Goal: Task Accomplishment & Management: Manage account settings

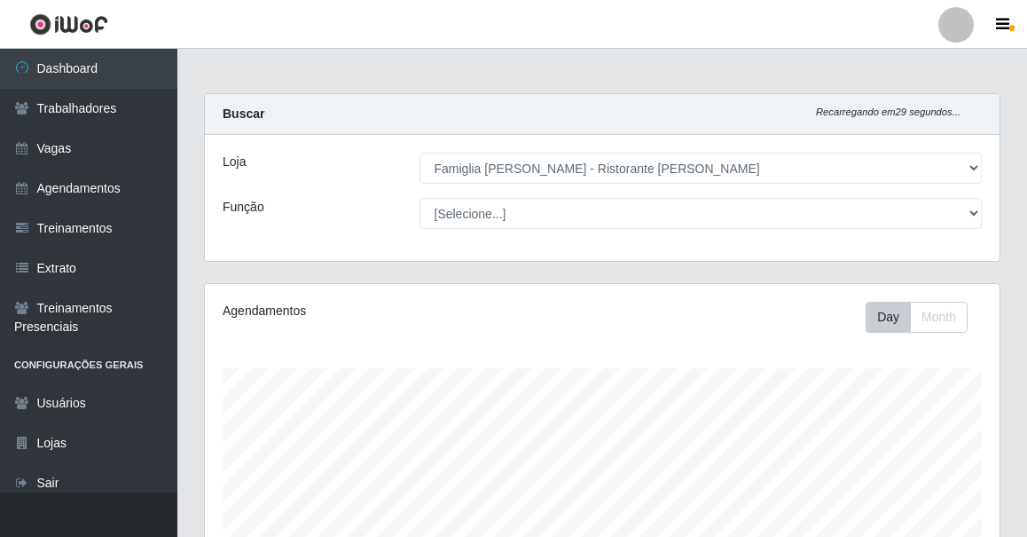
select select "267"
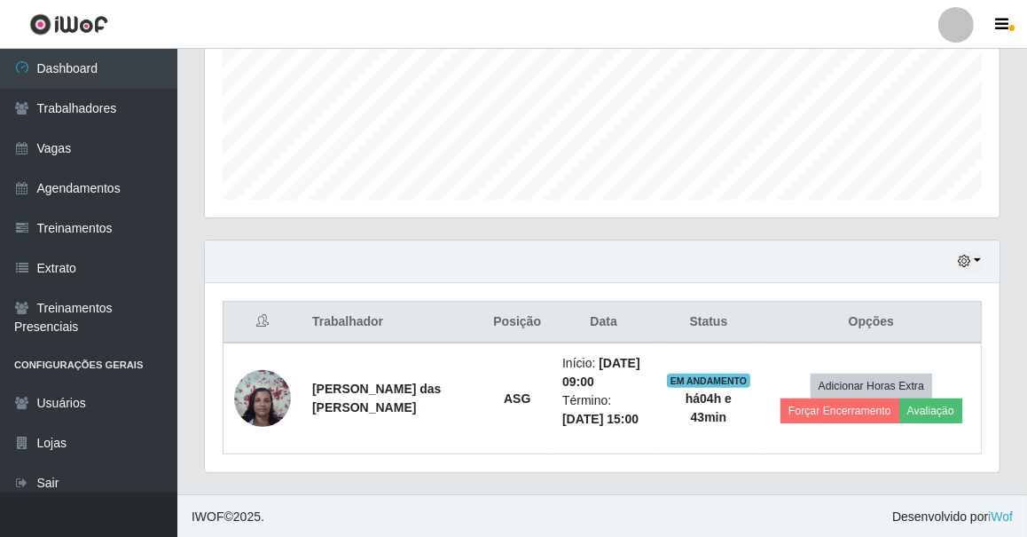
scroll to position [368, 795]
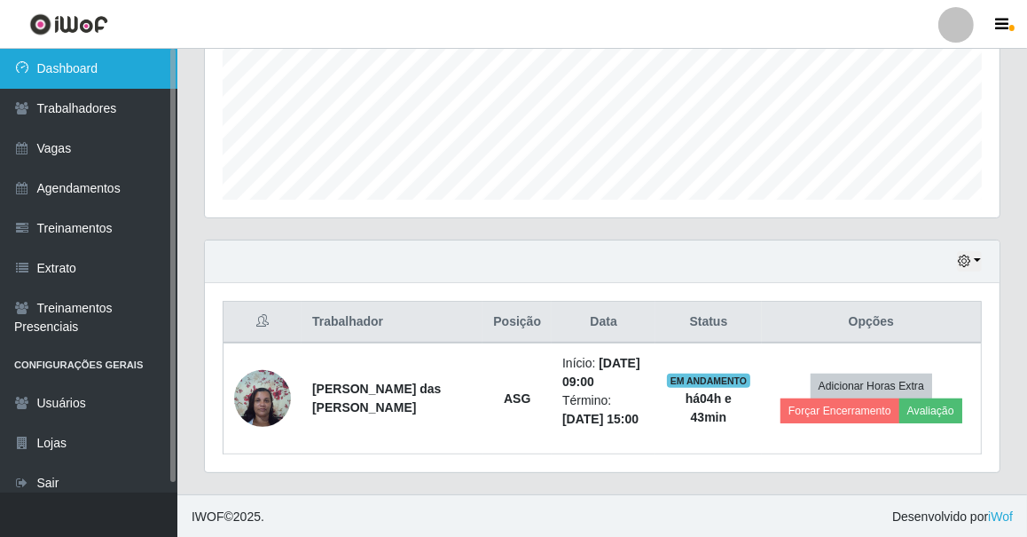
click at [63, 81] on link "Dashboard" at bounding box center [88, 69] width 177 height 40
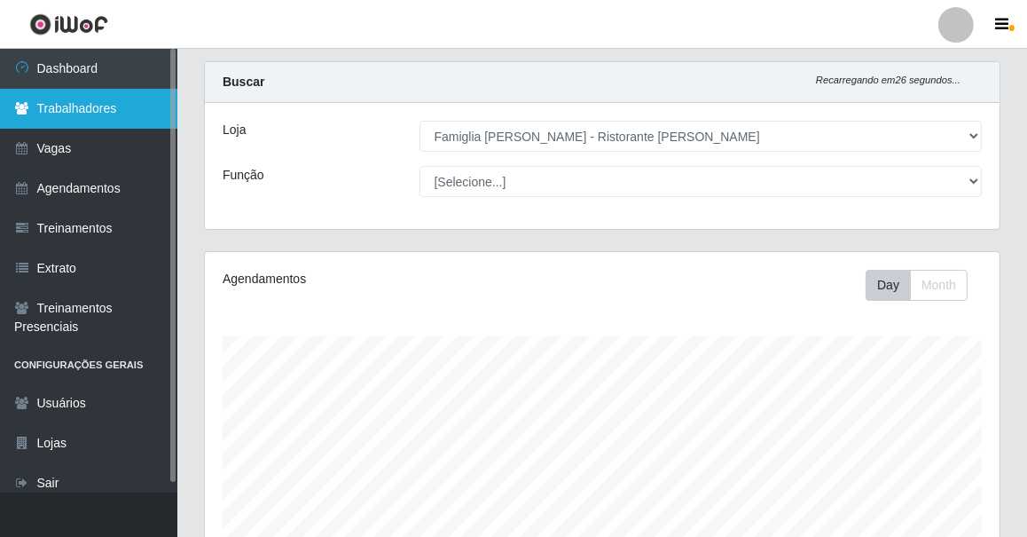
scroll to position [0, 0]
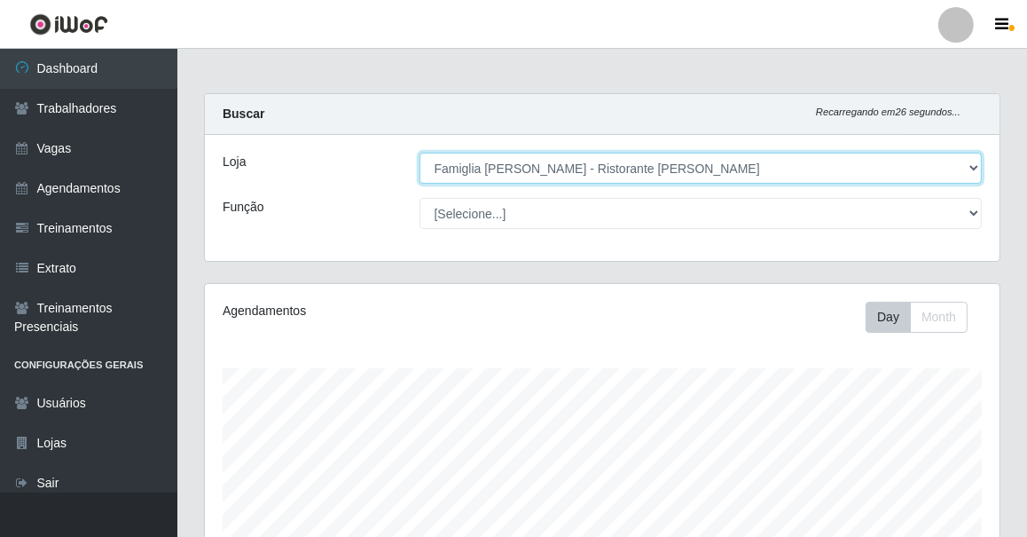
drag, startPoint x: 546, startPoint y: 167, endPoint x: 545, endPoint y: 177, distance: 10.8
click at [546, 167] on select "[Selecione...] Famiglia [PERSON_NAME] - Ristorante [PERSON_NAME]" at bounding box center [700, 168] width 563 height 31
click at [419, 153] on select "[Selecione...] Famiglia [PERSON_NAME] - Ristorante [PERSON_NAME]" at bounding box center [700, 168] width 563 height 31
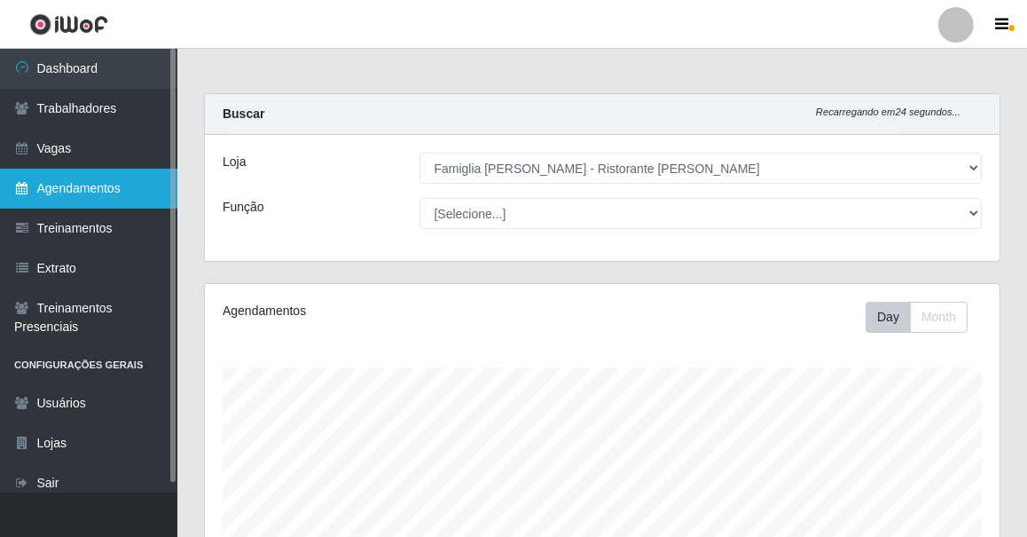
click at [144, 179] on link "Agendamentos" at bounding box center [88, 188] width 177 height 40
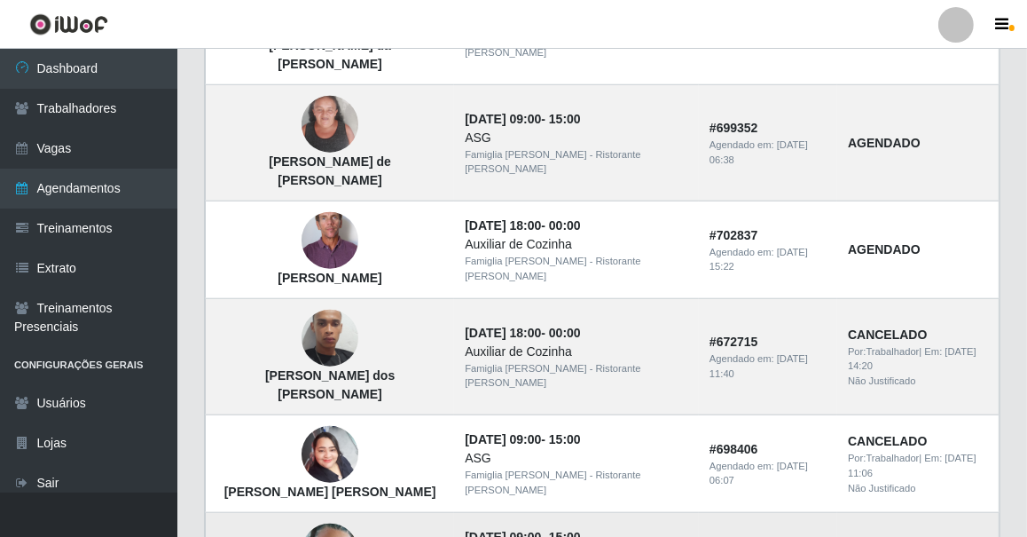
scroll to position [1312, 0]
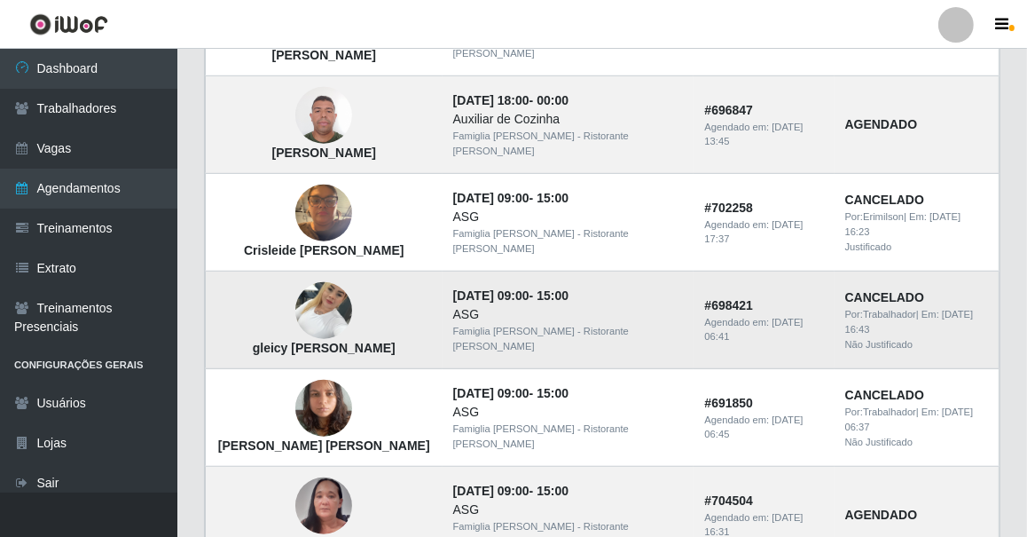
scroll to position [828, 0]
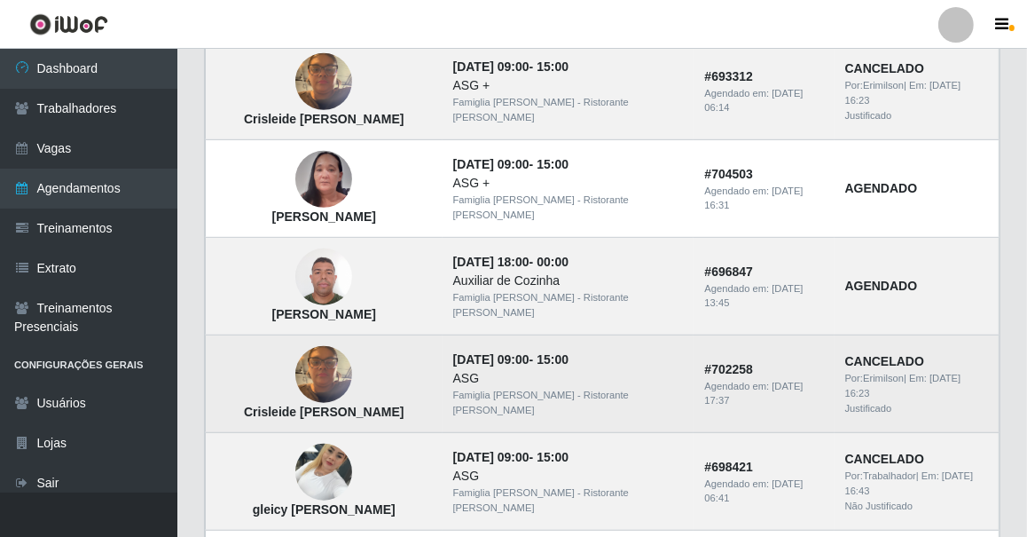
click at [302, 357] on img at bounding box center [323, 374] width 57 height 75
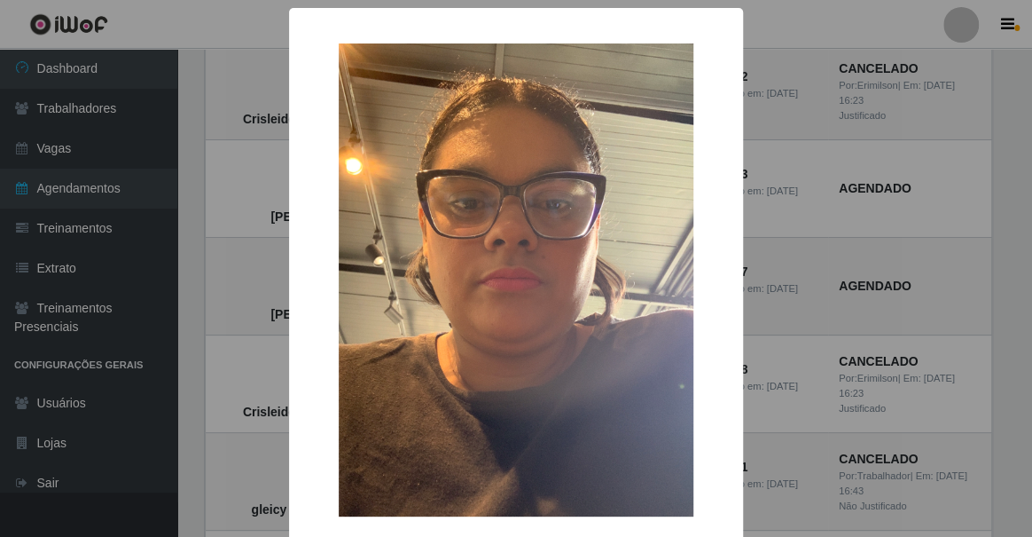
click at [254, 251] on div "× Crisleide Marculino dos Santos OK Cancel" at bounding box center [516, 268] width 1032 height 537
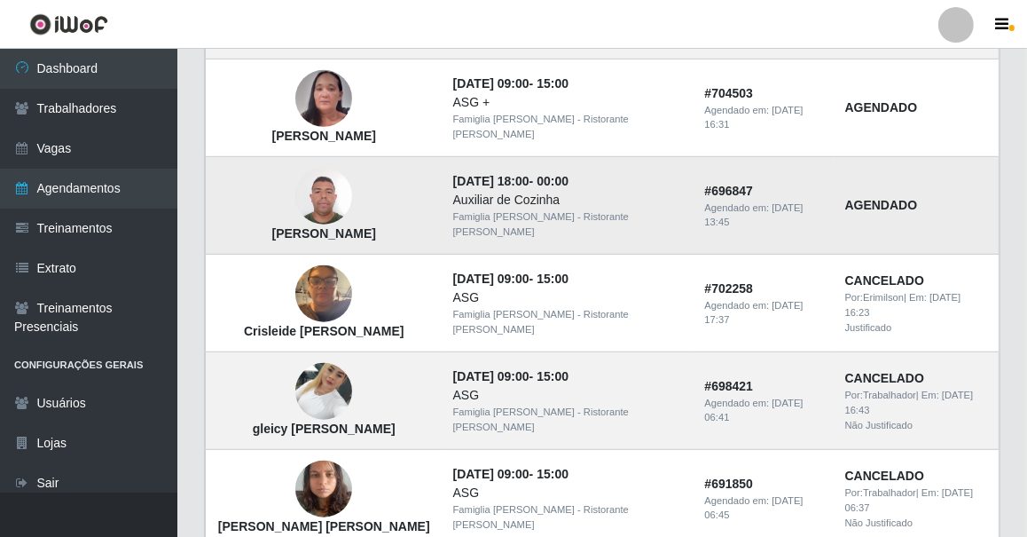
scroll to position [990, 0]
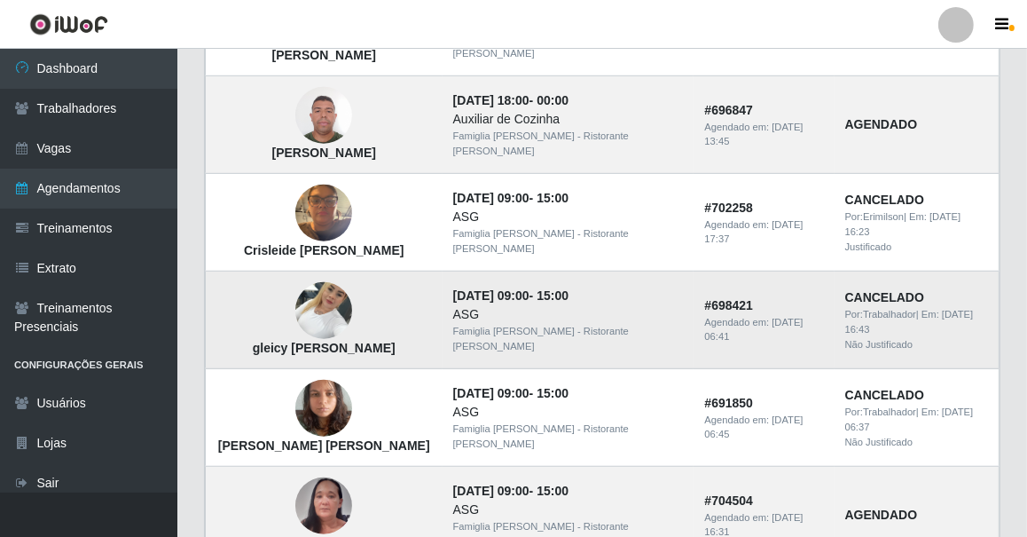
click at [321, 279] on img at bounding box center [323, 310] width 57 height 75
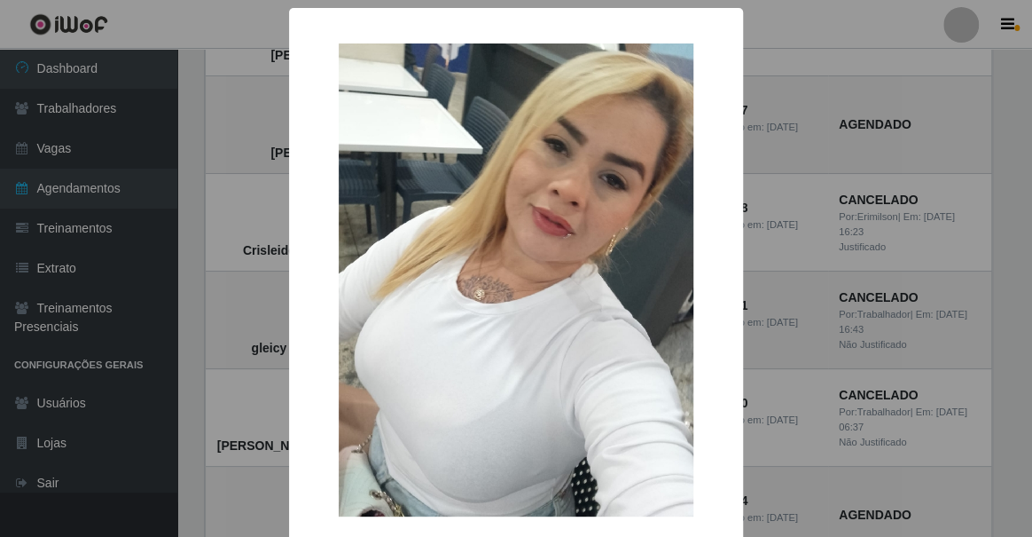
click at [241, 255] on div "× gleicy Kelly santos costa OK Cancel" at bounding box center [516, 268] width 1032 height 537
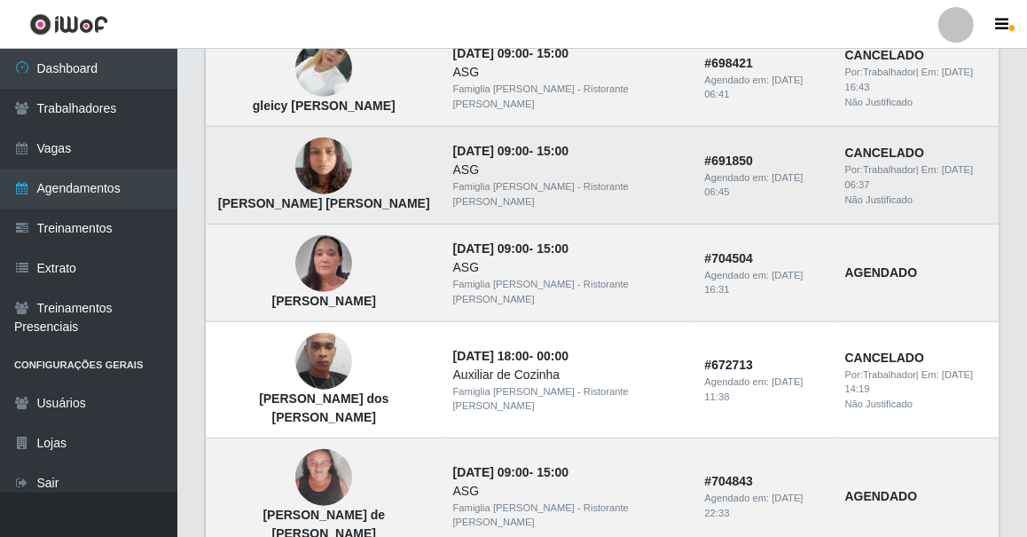
scroll to position [1312, 0]
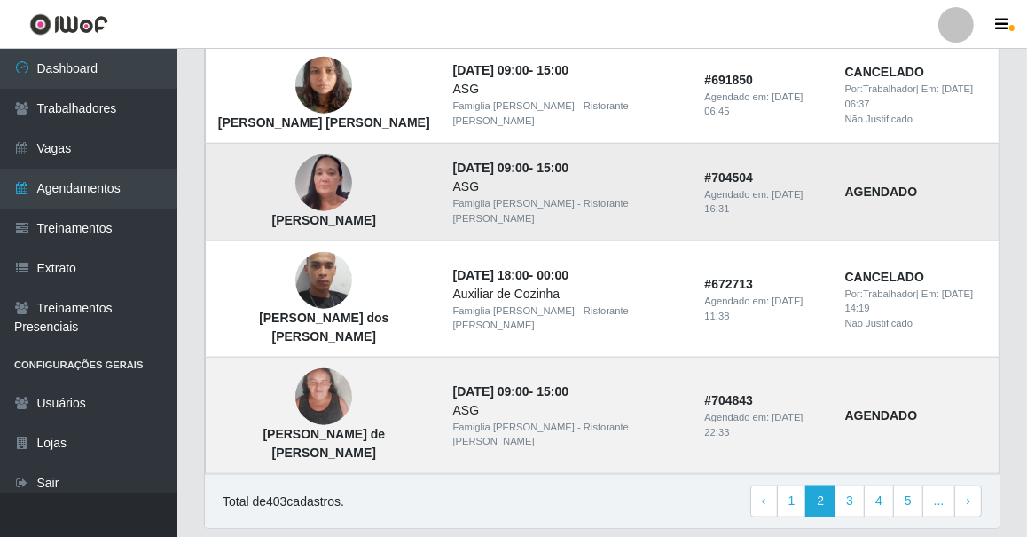
click at [319, 160] on img at bounding box center [323, 182] width 57 height 123
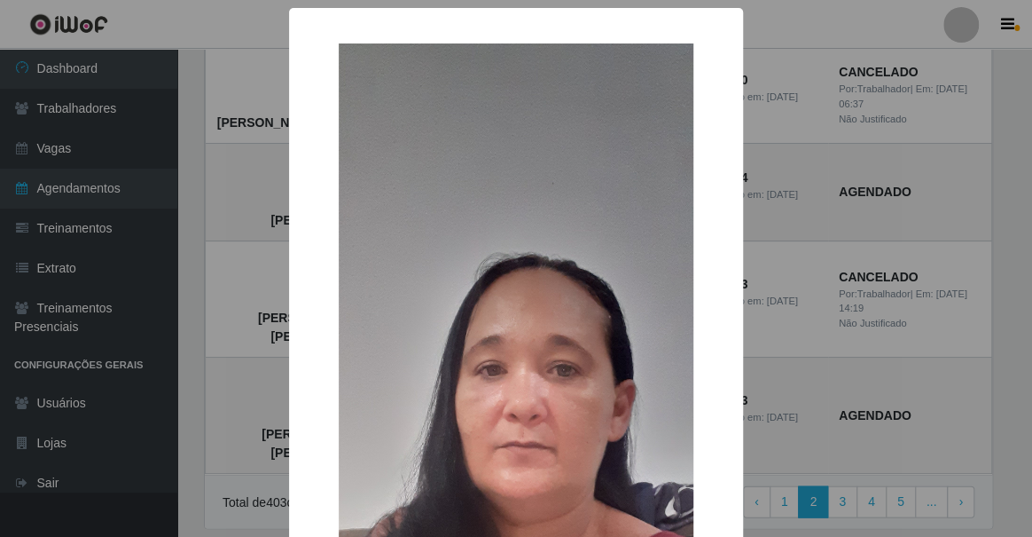
click at [259, 191] on div "× Lucilene Ferreira da Silva OK Cancel" at bounding box center [516, 268] width 1032 height 537
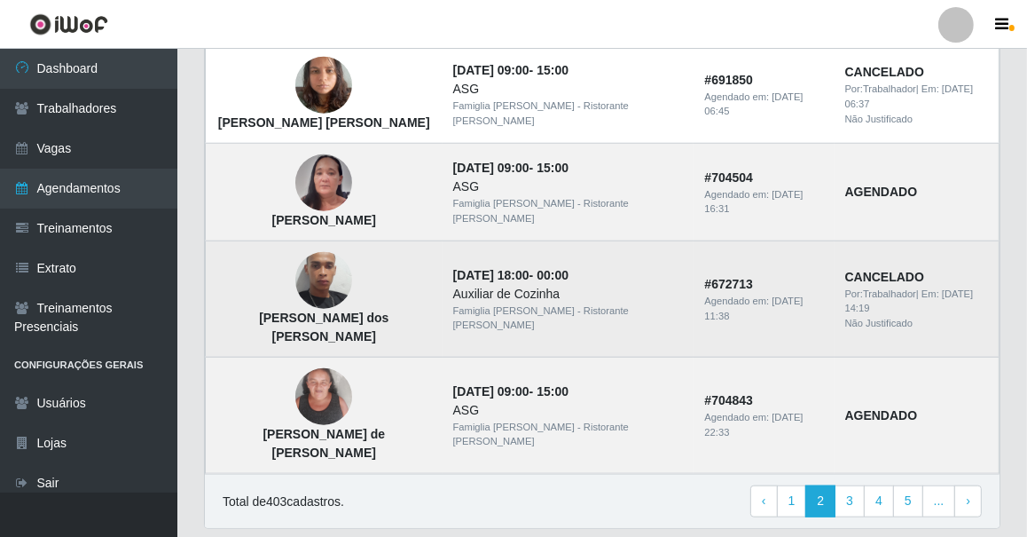
scroll to position [1232, 0]
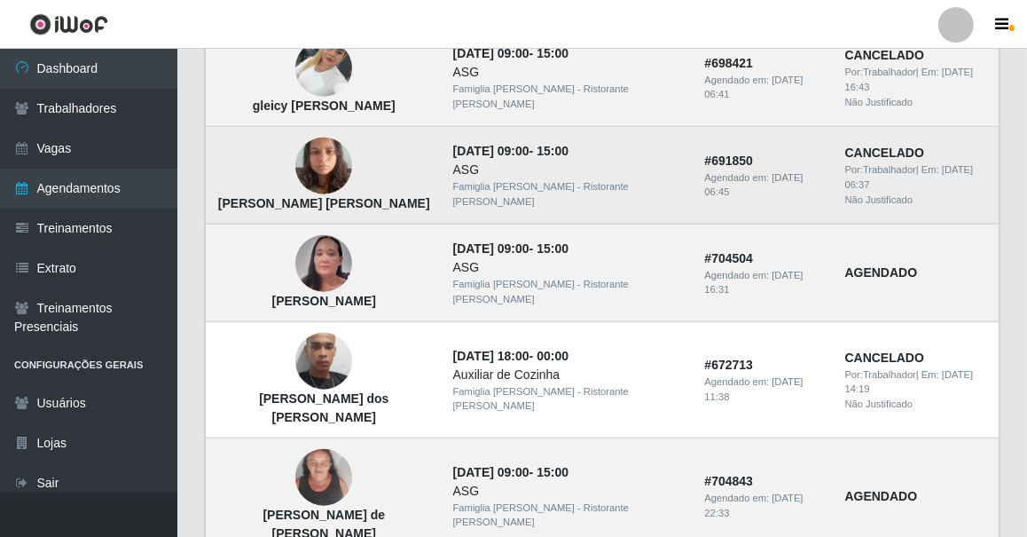
click at [317, 165] on img at bounding box center [323, 166] width 57 height 75
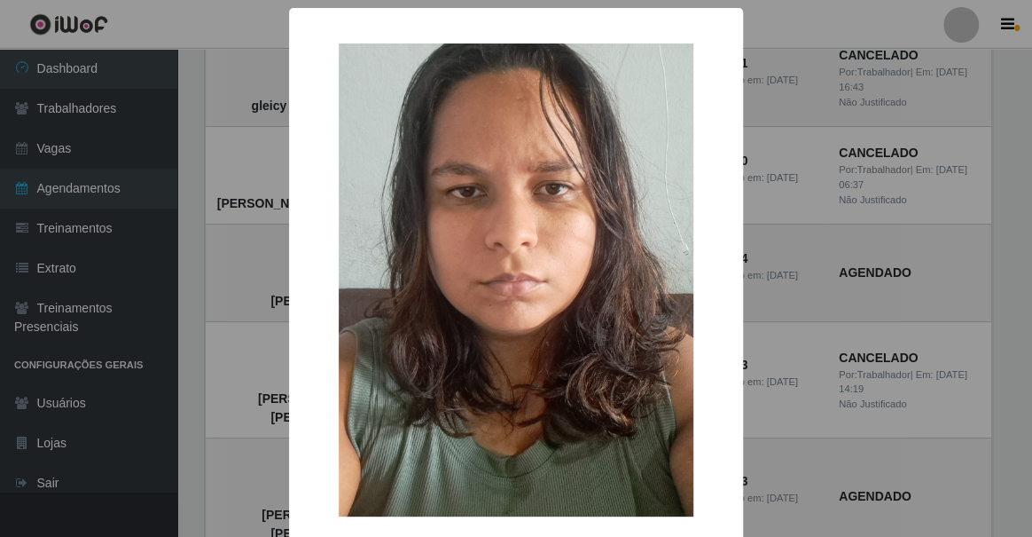
click at [272, 147] on div "× Iara Pereira De Lima OK Cancel" at bounding box center [516, 268] width 1032 height 537
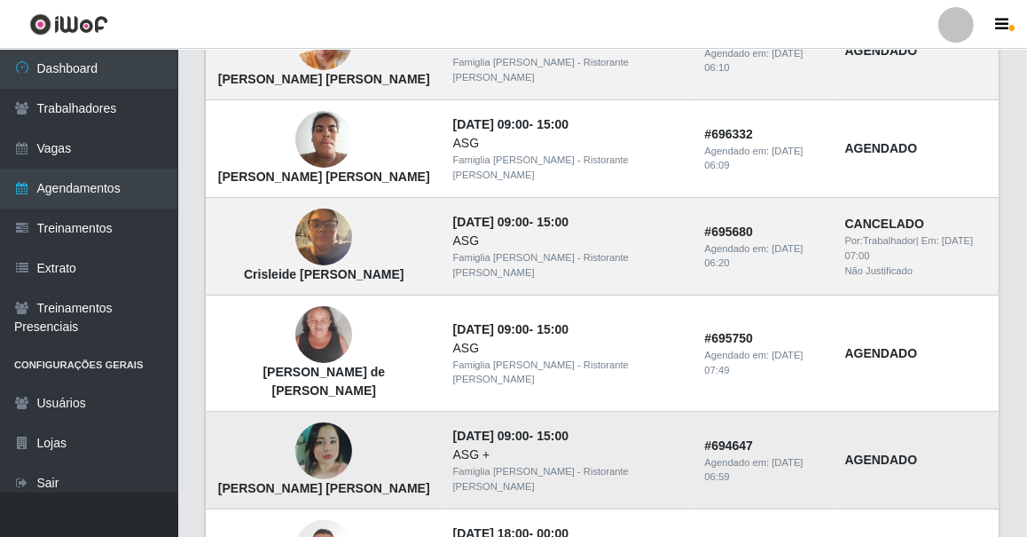
scroll to position [345, 0]
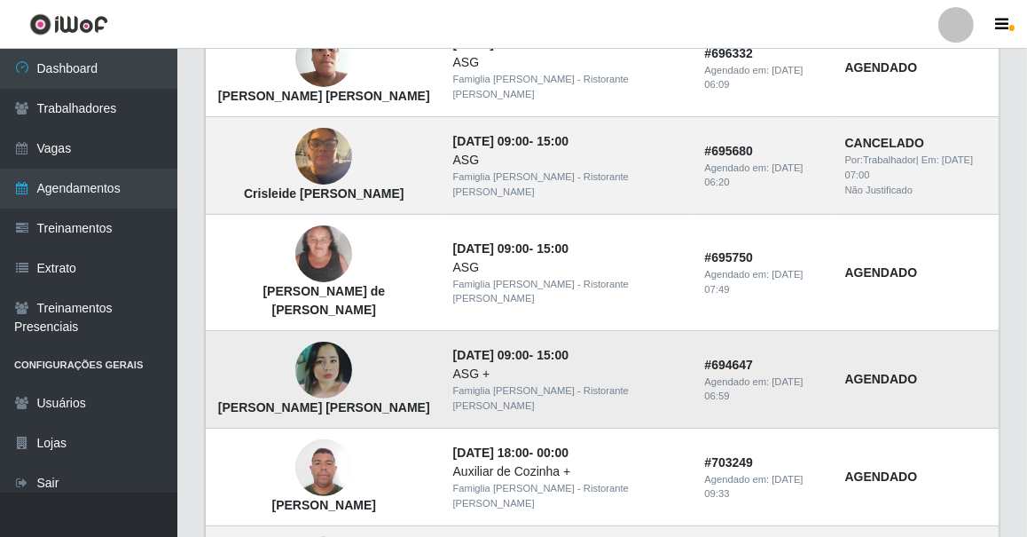
click at [299, 349] on img at bounding box center [323, 369] width 57 height 57
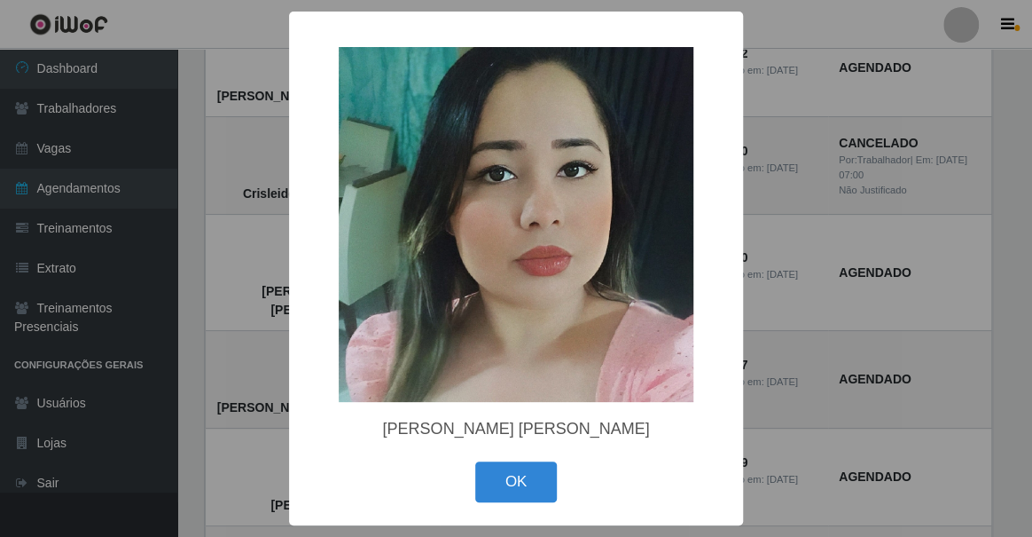
click at [182, 346] on div "× Juliana da Silva Moura OK Cancel" at bounding box center [516, 268] width 1032 height 537
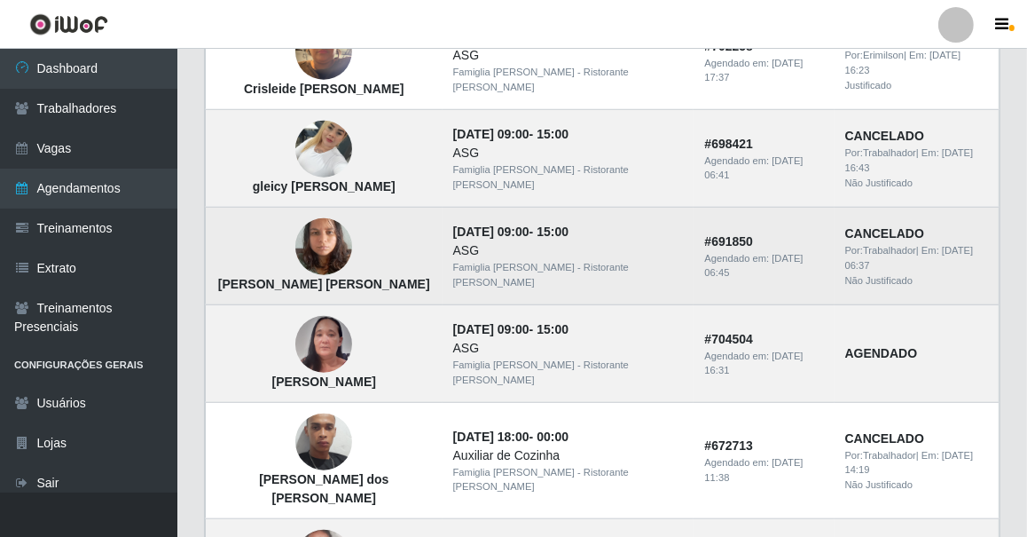
scroll to position [1312, 0]
